Goal: Find specific page/section: Find specific page/section

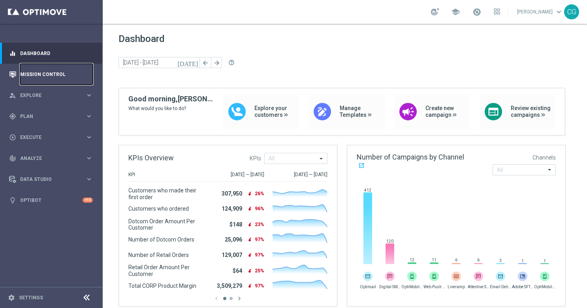
click at [40, 70] on link "Mission Control" at bounding box center [56, 74] width 73 height 21
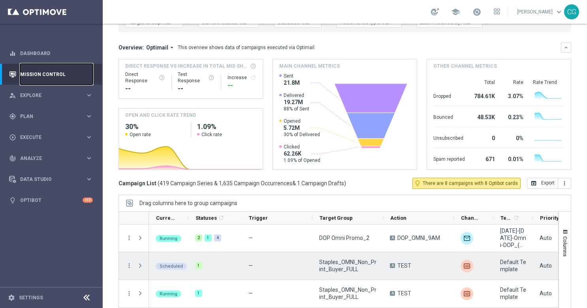
scroll to position [87, 0]
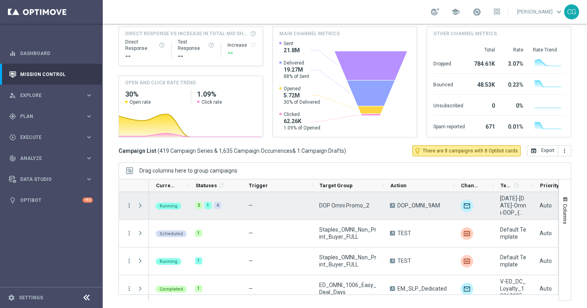
click at [142, 202] on span "Press SPACE to select this row." at bounding box center [140, 205] width 7 height 6
